Goal: Information Seeking & Learning: Learn about a topic

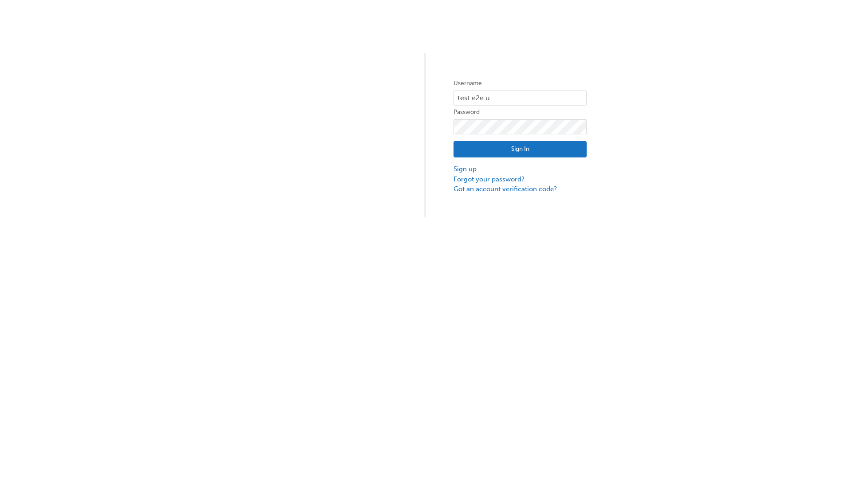
type input "test.e2e.user31"
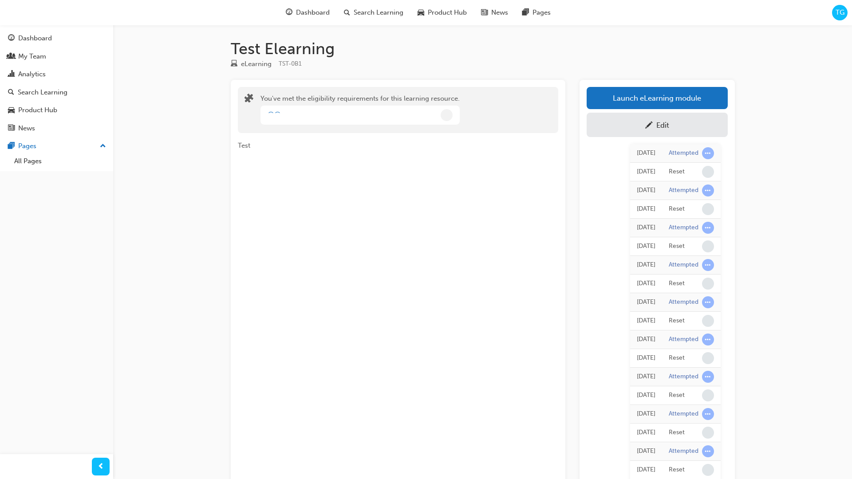
scroll to position [79, 0]
